Goal: Transaction & Acquisition: Purchase product/service

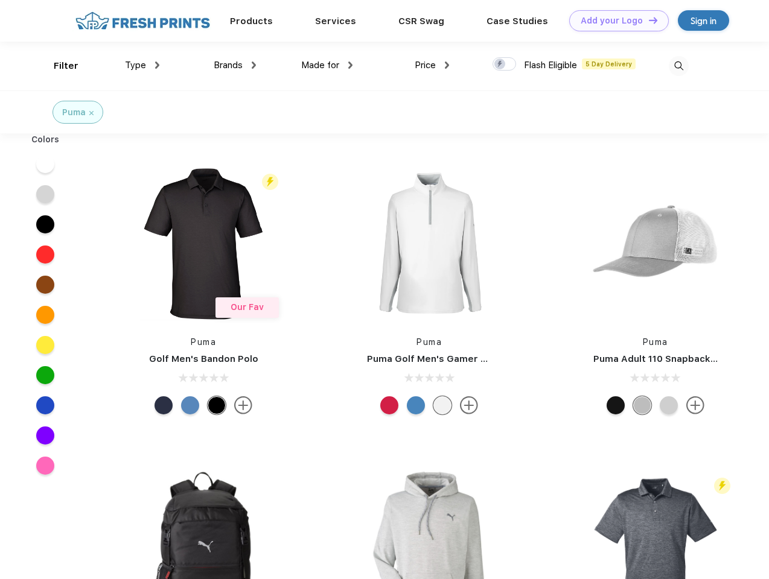
click at [614, 21] on link "Add your Logo Design Tool" at bounding box center [619, 20] width 100 height 21
click at [0, 0] on div "Design Tool" at bounding box center [0, 0] width 0 height 0
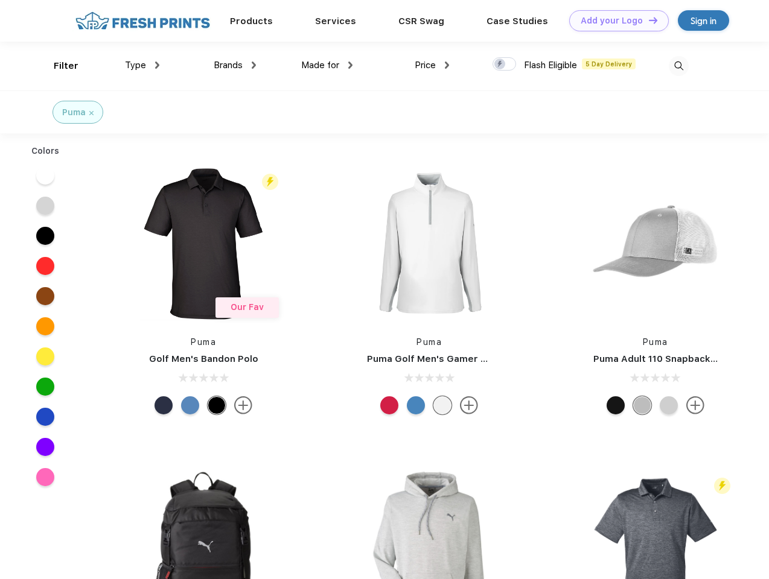
click at [648, 20] on link "Add your Logo Design Tool" at bounding box center [619, 20] width 100 height 21
click at [58, 66] on div "Filter" at bounding box center [66, 66] width 25 height 14
click at [142, 65] on span "Type" at bounding box center [135, 65] width 21 height 11
click at [235, 65] on span "Brands" at bounding box center [228, 65] width 29 height 11
click at [327, 65] on span "Made for" at bounding box center [320, 65] width 38 height 11
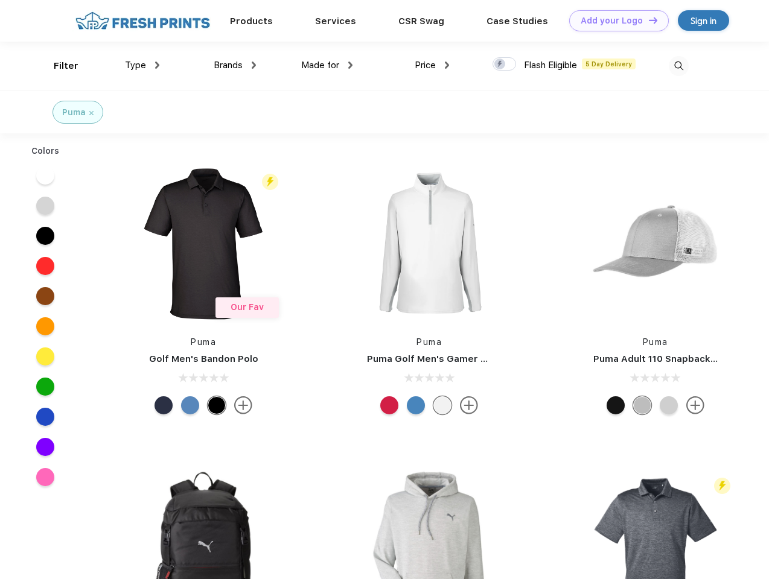
click at [432, 65] on span "Price" at bounding box center [425, 65] width 21 height 11
click at [505, 65] on div at bounding box center [505, 63] width 24 height 13
click at [500, 65] on input "checkbox" at bounding box center [497, 61] width 8 height 8
click at [678, 66] on img at bounding box center [679, 66] width 20 height 20
